Goal: Task Accomplishment & Management: Use online tool/utility

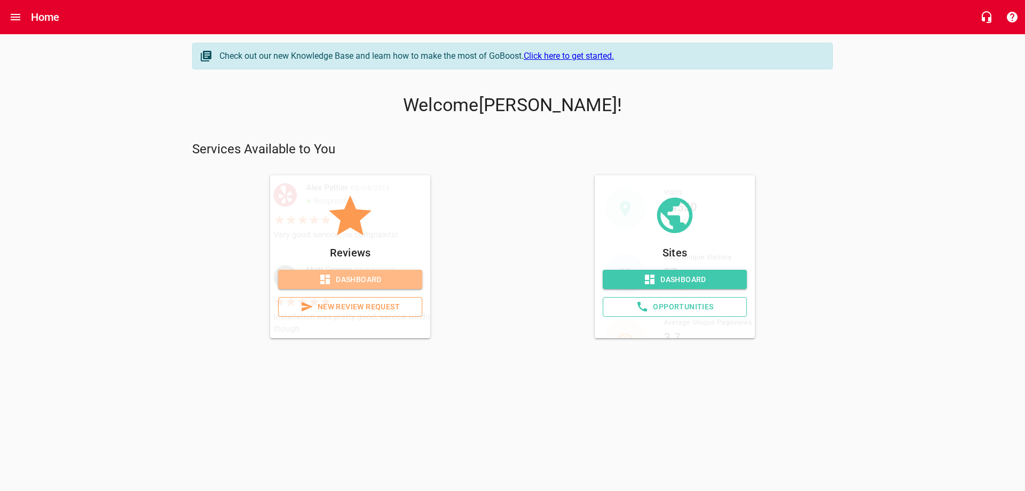
click at [343, 279] on span "Dashboard" at bounding box center [350, 279] width 127 height 13
